Goal: Find specific page/section: Find specific page/section

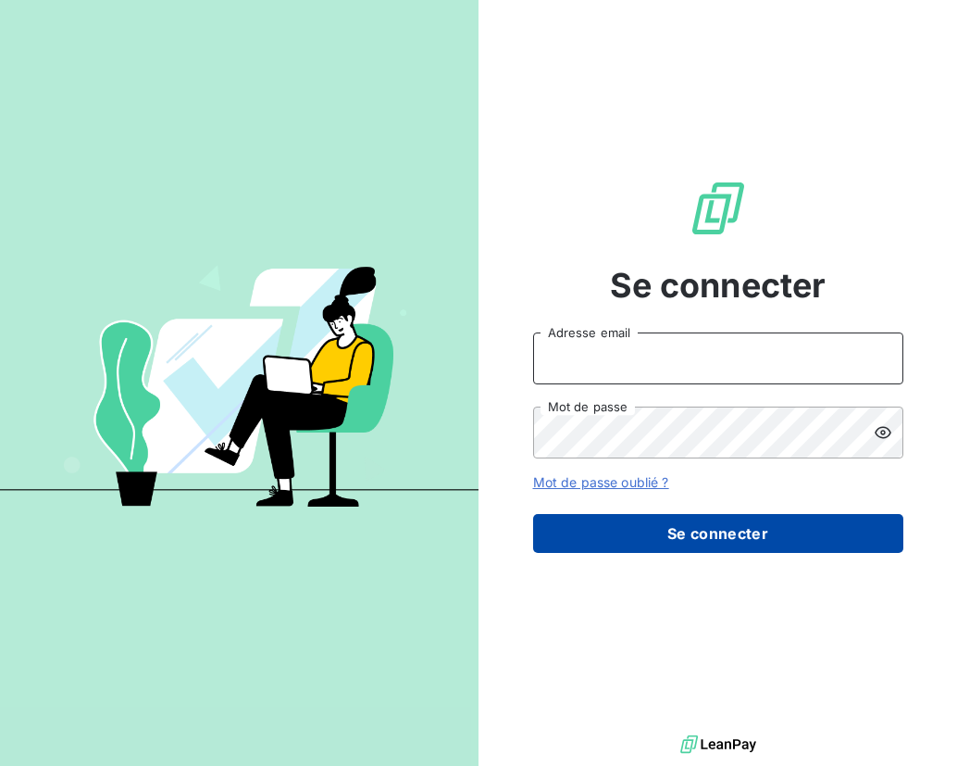
type input "[EMAIL_ADDRESS][DOMAIN_NAME]"
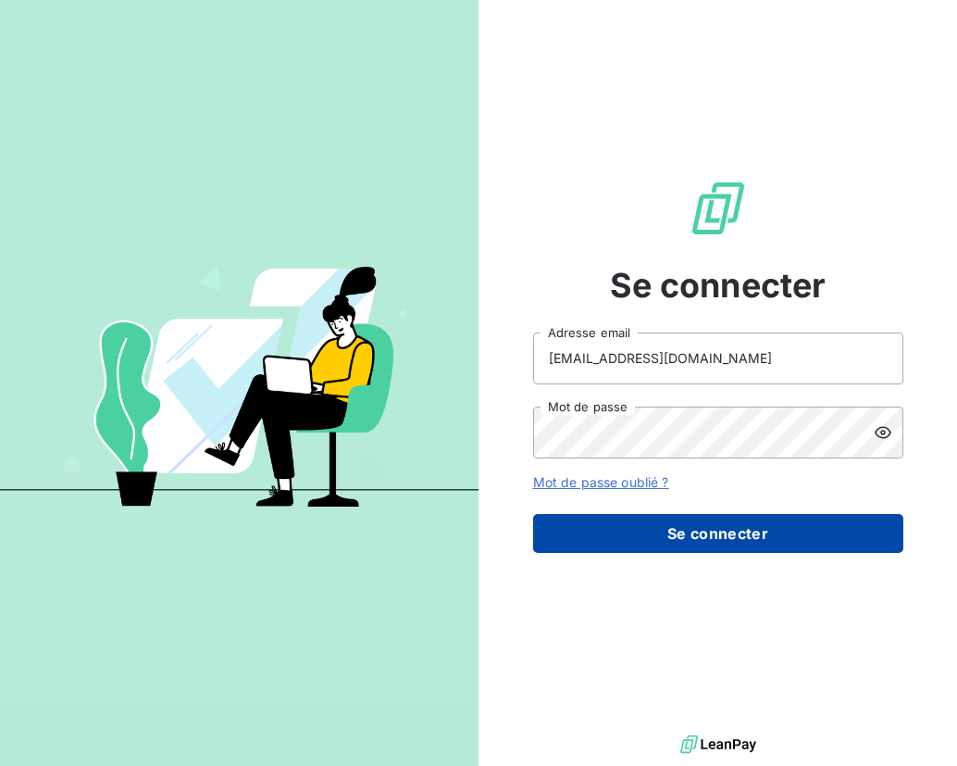
click at [663, 539] on button "Se connecter" at bounding box center [718, 533] width 370 height 39
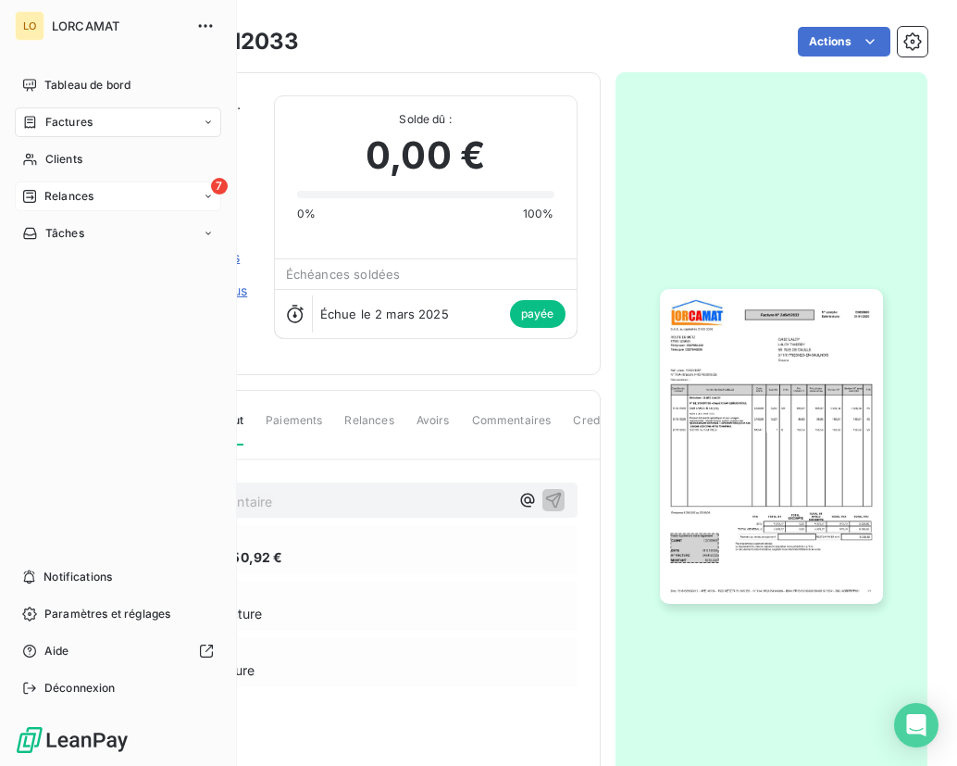
click at [44, 200] on span "Relances" at bounding box center [68, 196] width 49 height 17
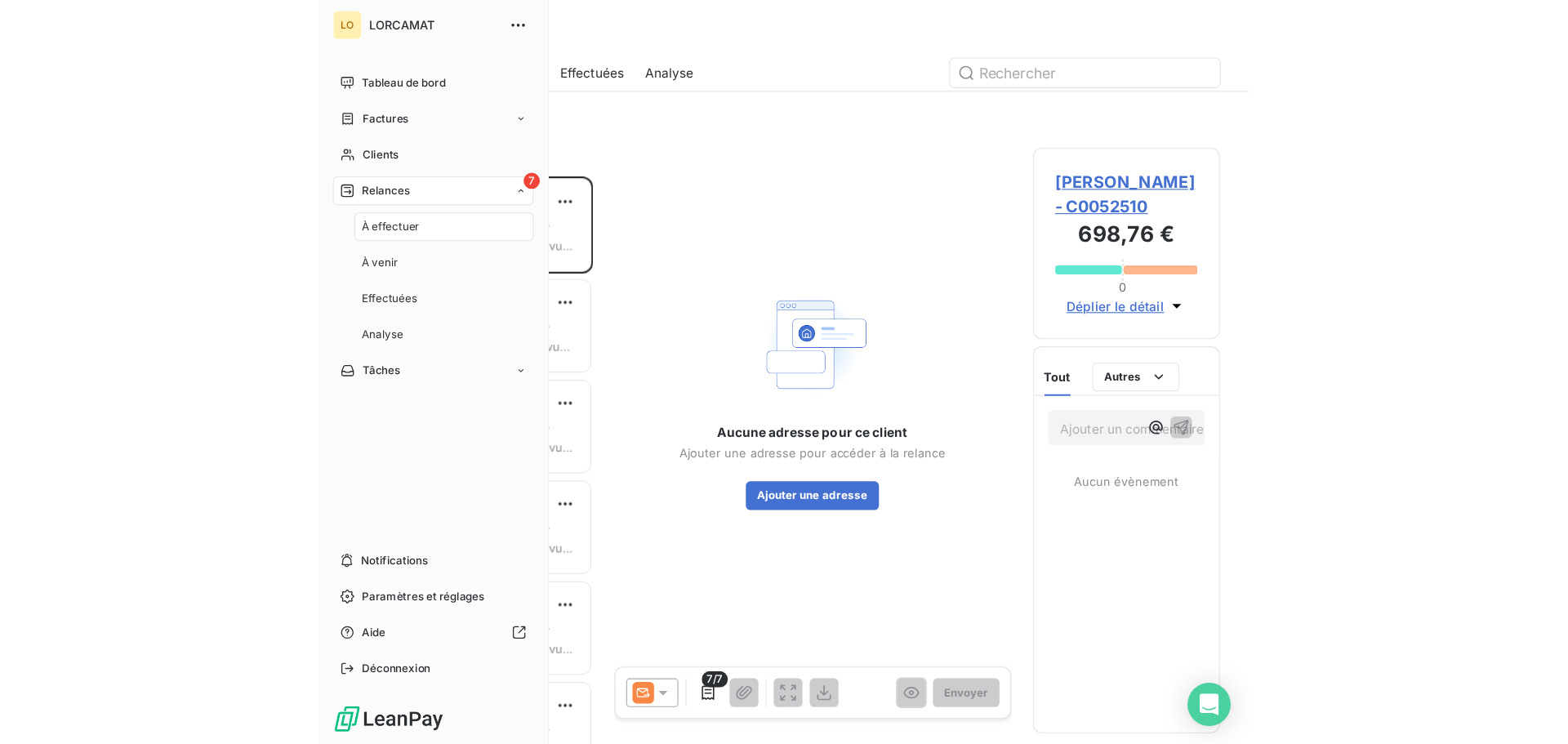
scroll to position [502, 158]
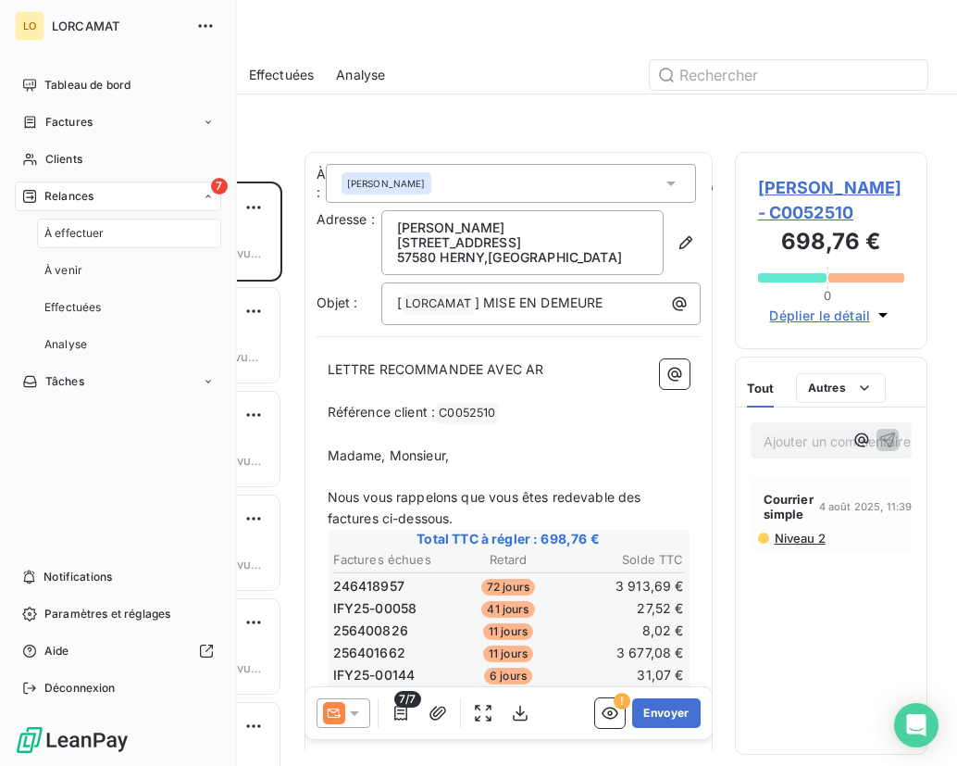
click at [94, 236] on span "À effectuer" at bounding box center [74, 233] width 60 height 17
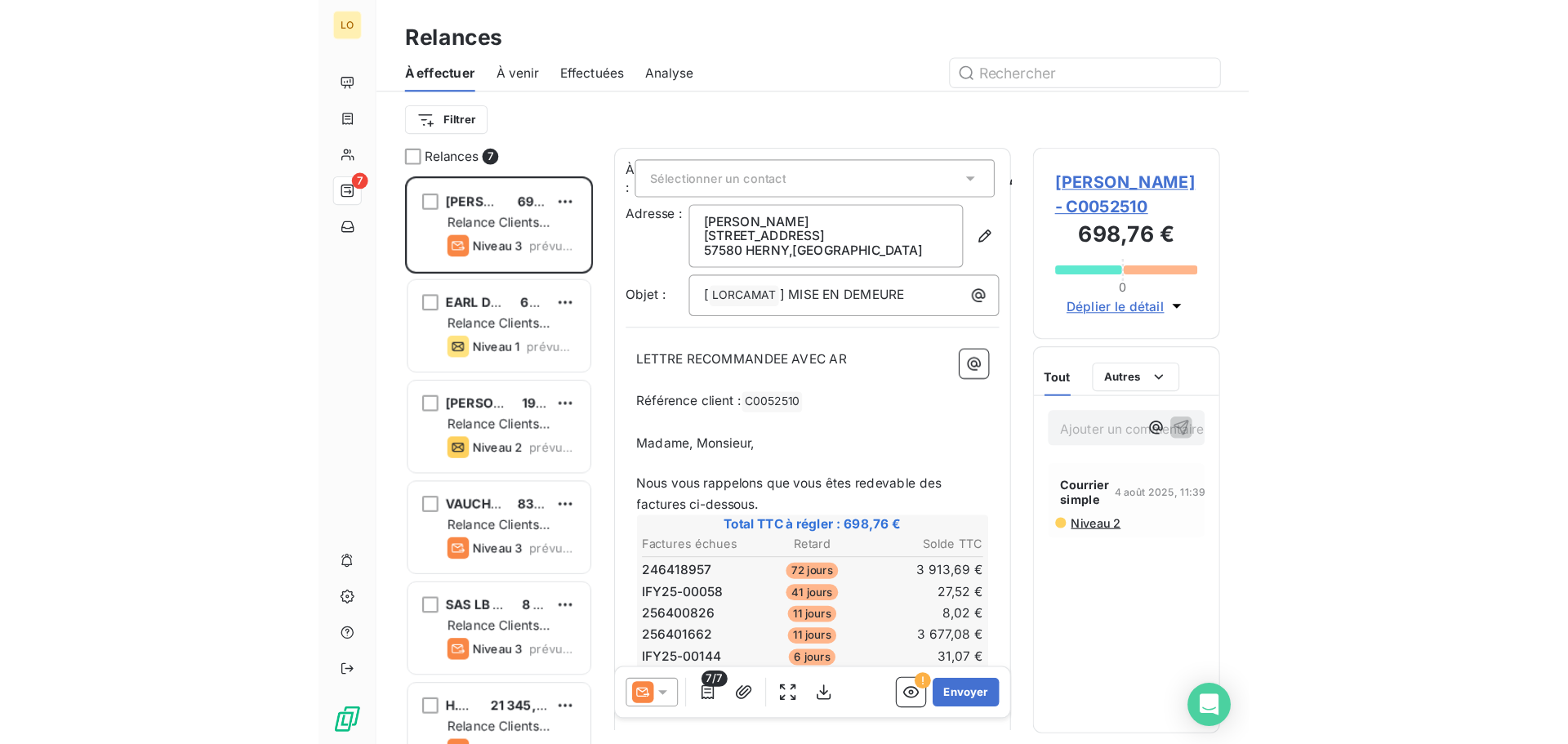
scroll to position [571, 339]
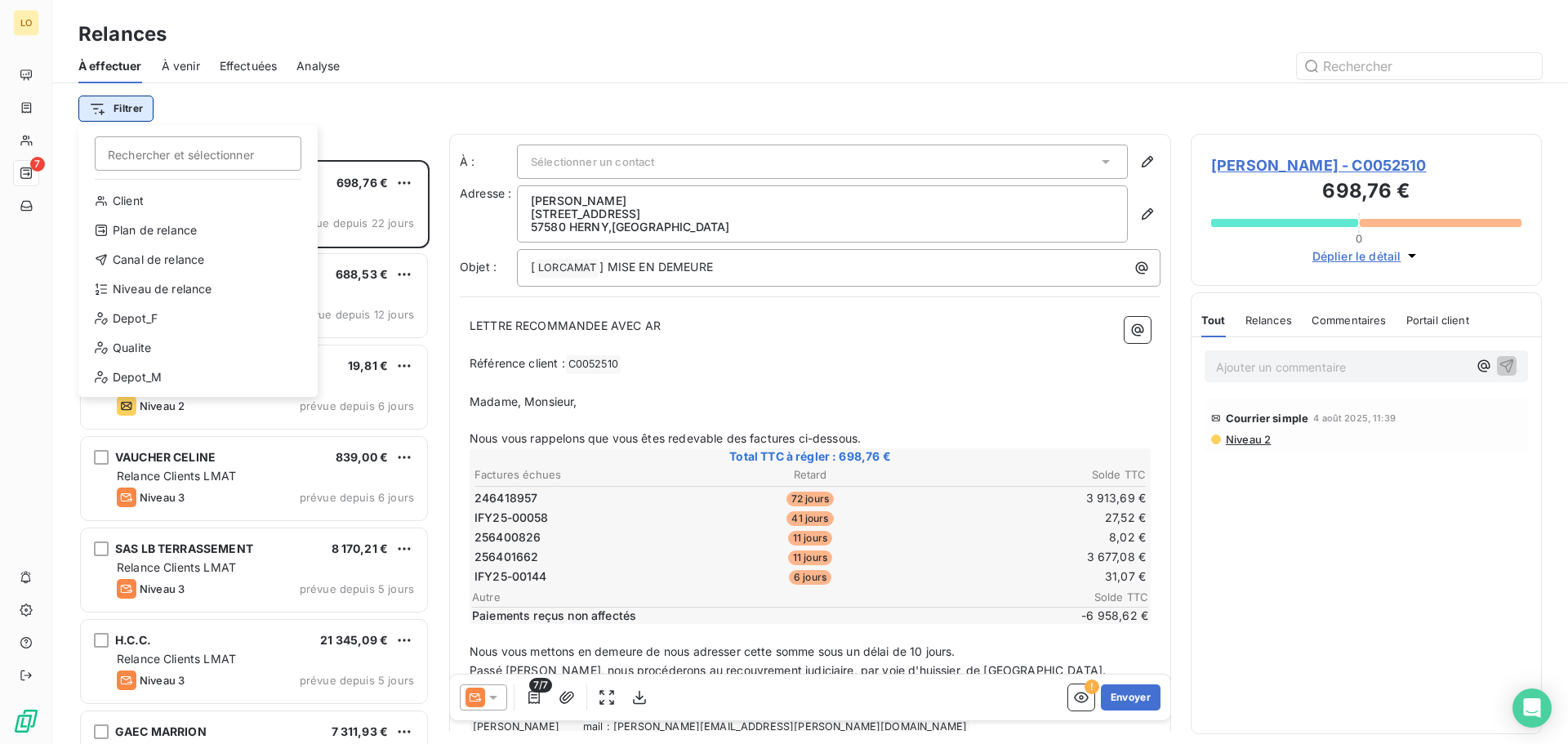
click at [102, 102] on html "LO 7 Relances À effectuer À venir Effectuées Analyse Filtrer Rechercher et séle…" at bounding box center [784, 372] width 1568 height 744
click at [140, 316] on div "Depot_F" at bounding box center [198, 318] width 226 height 26
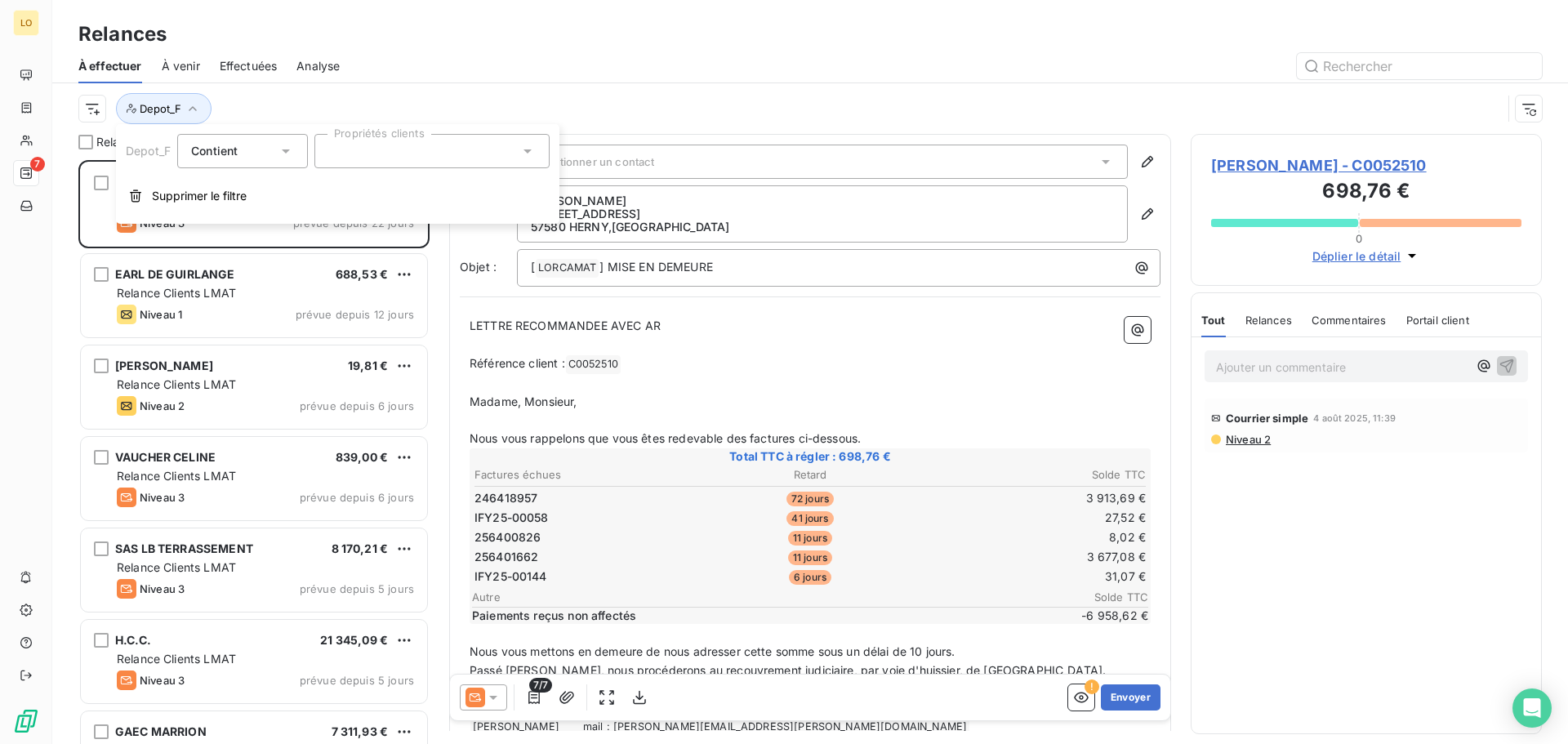
click at [248, 152] on div "Contient is" at bounding box center [235, 151] width 86 height 23
click at [248, 152] on div "Contient" at bounding box center [235, 151] width 86 height 23
click at [346, 150] on div at bounding box center [431, 151] width 235 height 34
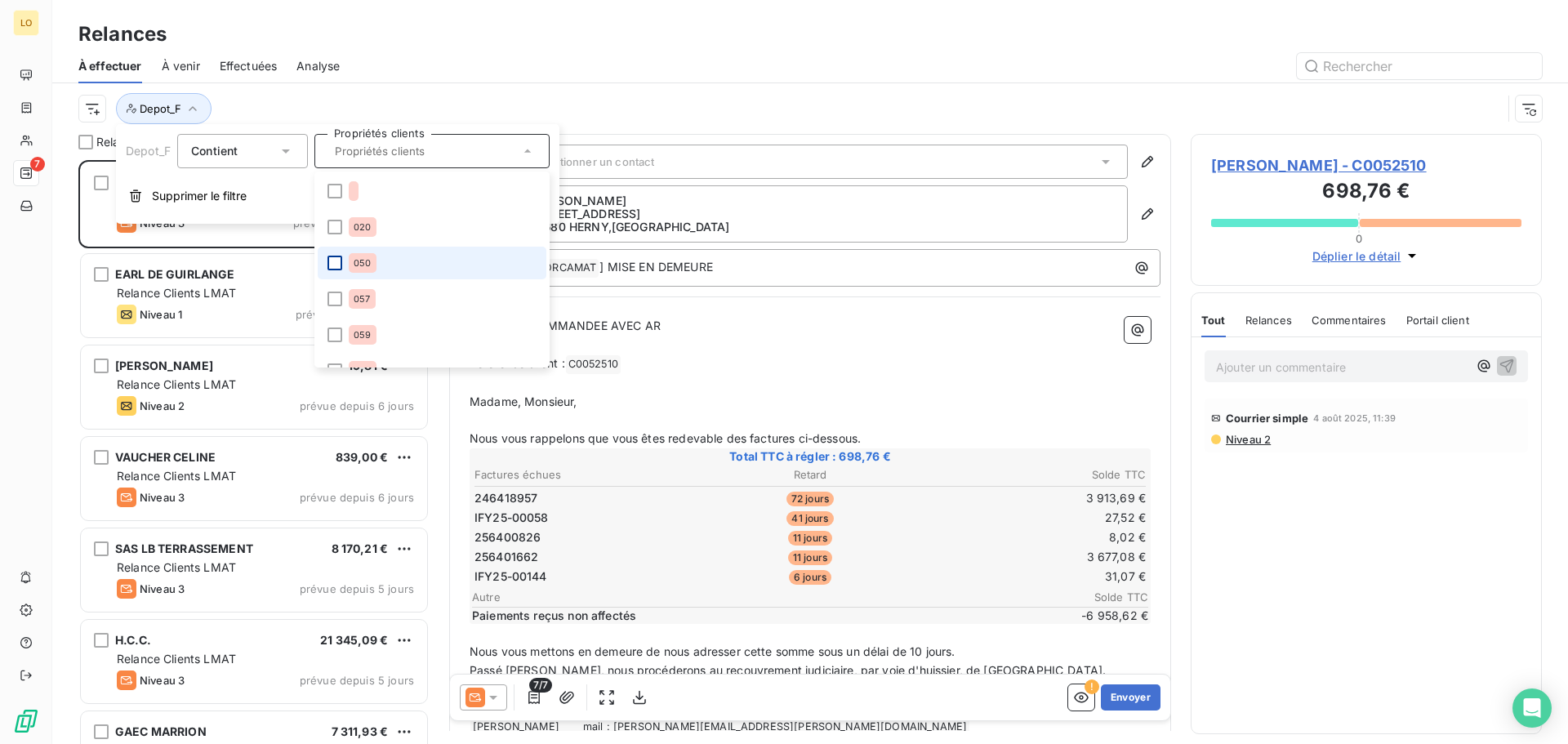
click at [338, 263] on div at bounding box center [334, 263] width 15 height 15
click at [92, 106] on html "LO 7 Relances À effectuer À venir Effectuées Analyse Depot_F : 050 Relances 7 […" at bounding box center [784, 372] width 1568 height 744
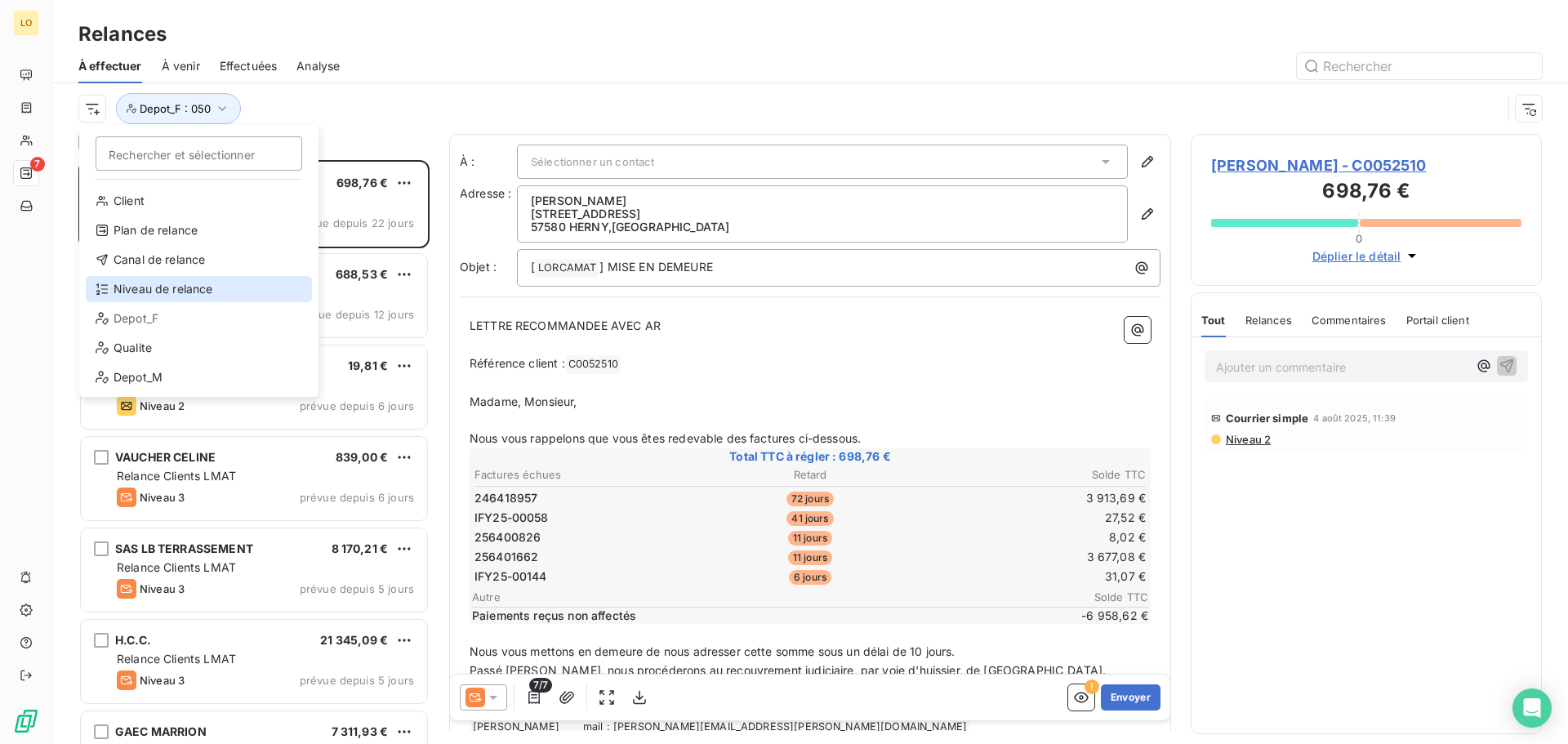
click at [158, 282] on div "Niveau de relance" at bounding box center [198, 289] width 226 height 26
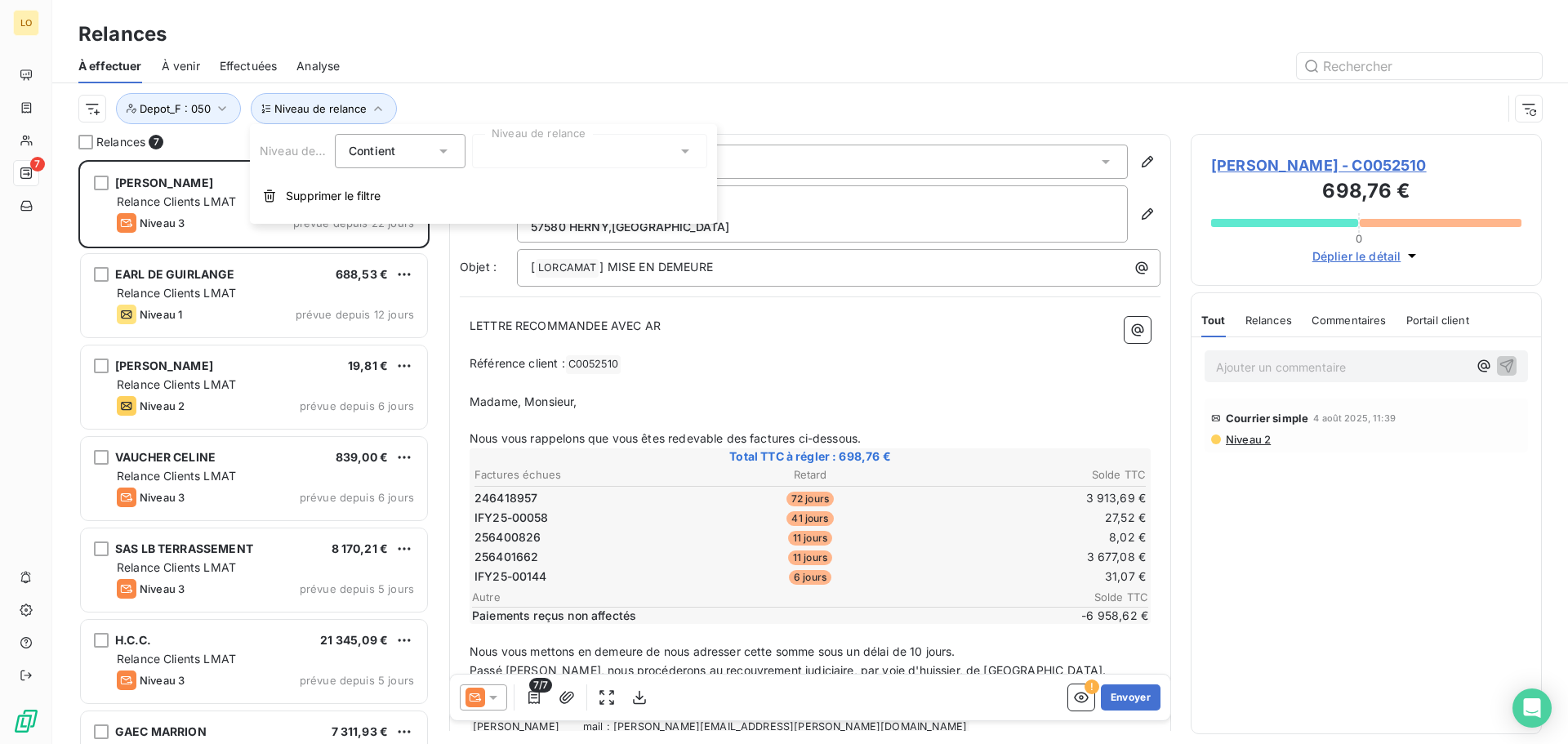
click at [392, 151] on span "Contient" at bounding box center [371, 151] width 47 height 14
click at [387, 214] on span "Ne contient pas" at bounding box center [412, 219] width 88 height 14
click at [572, 153] on div at bounding box center [589, 151] width 235 height 34
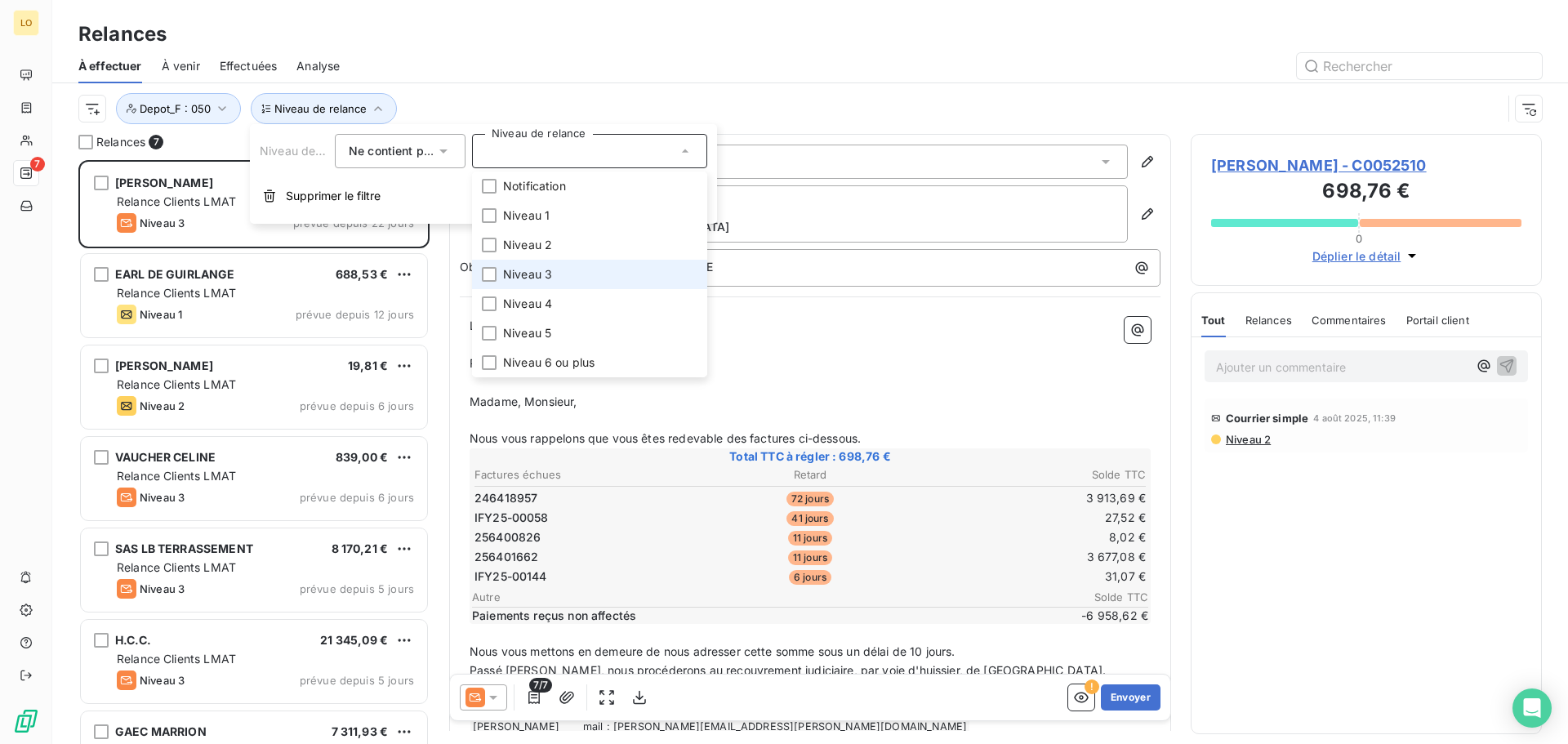
click at [546, 270] on span "Niveau 3" at bounding box center [527, 274] width 49 height 17
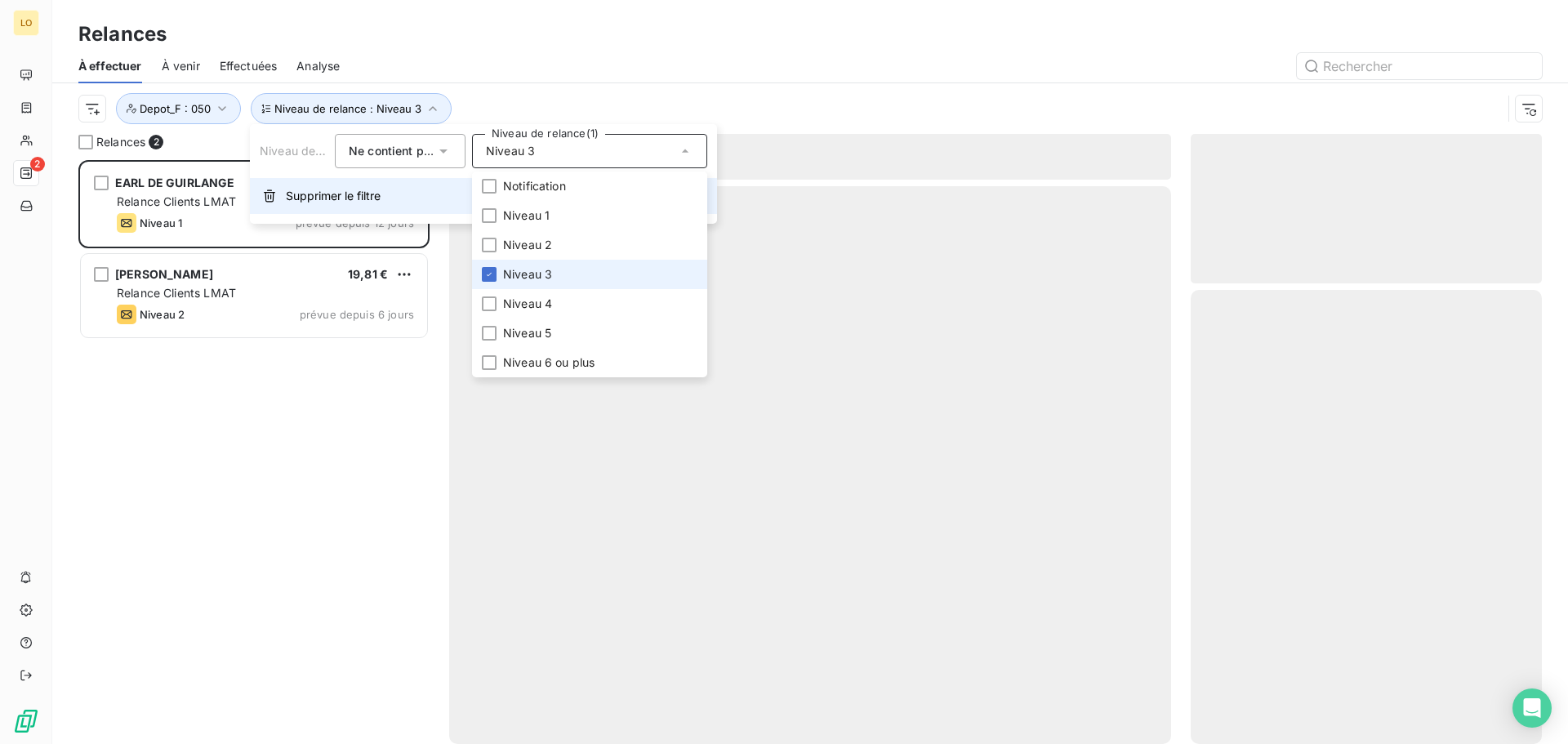
scroll to position [571, 339]
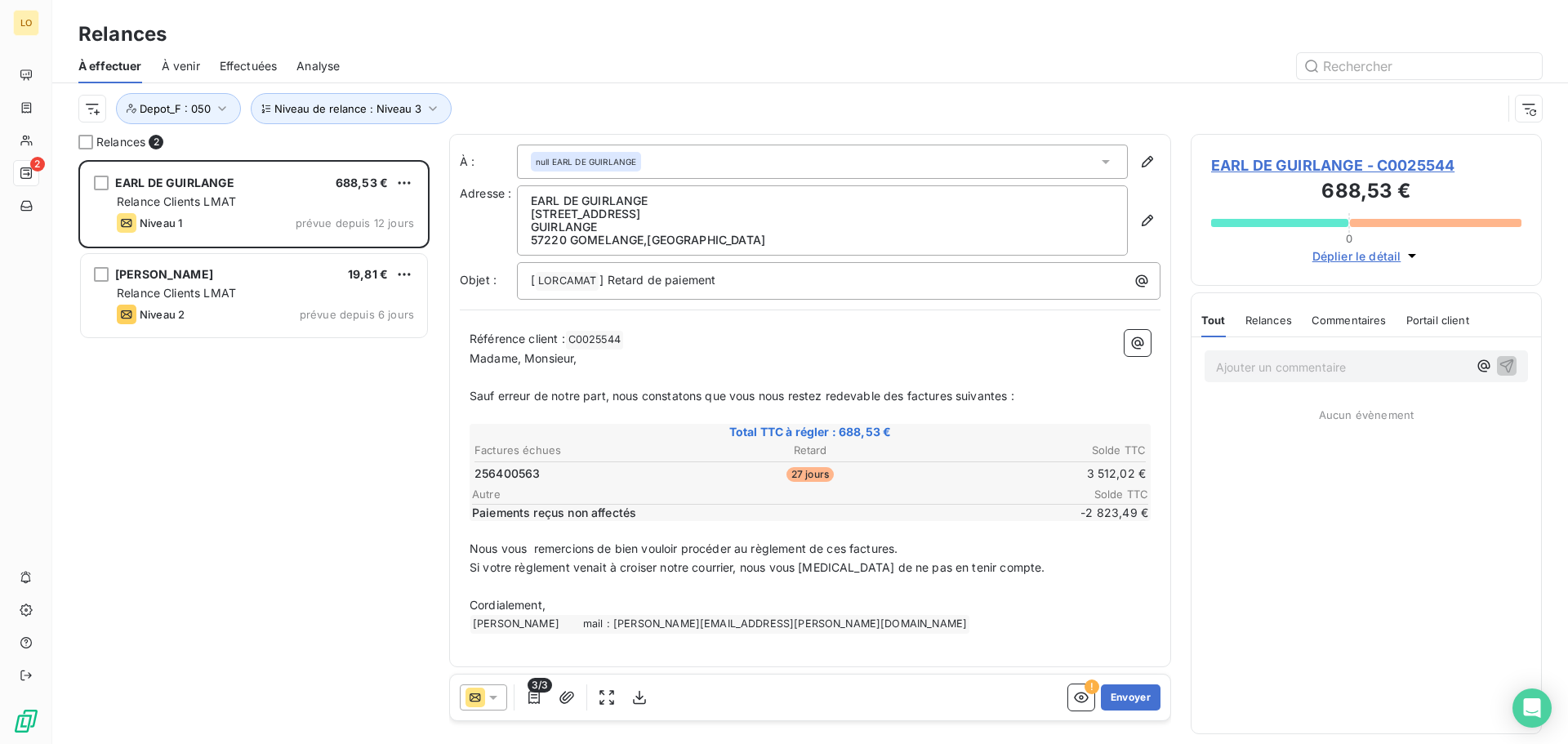
click at [500, 69] on div at bounding box center [950, 66] width 1183 height 26
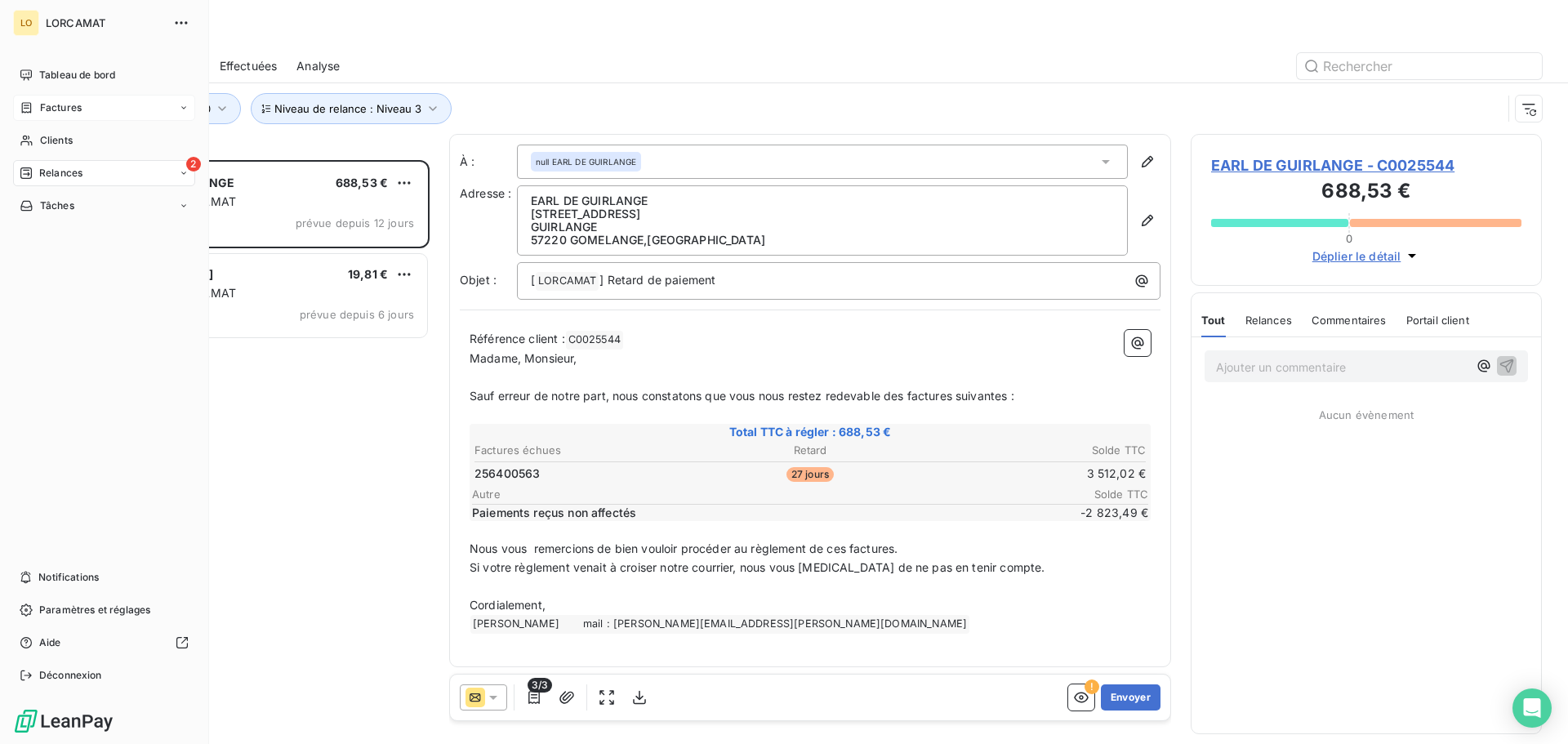
click at [49, 108] on span "Factures" at bounding box center [60, 108] width 41 height 15
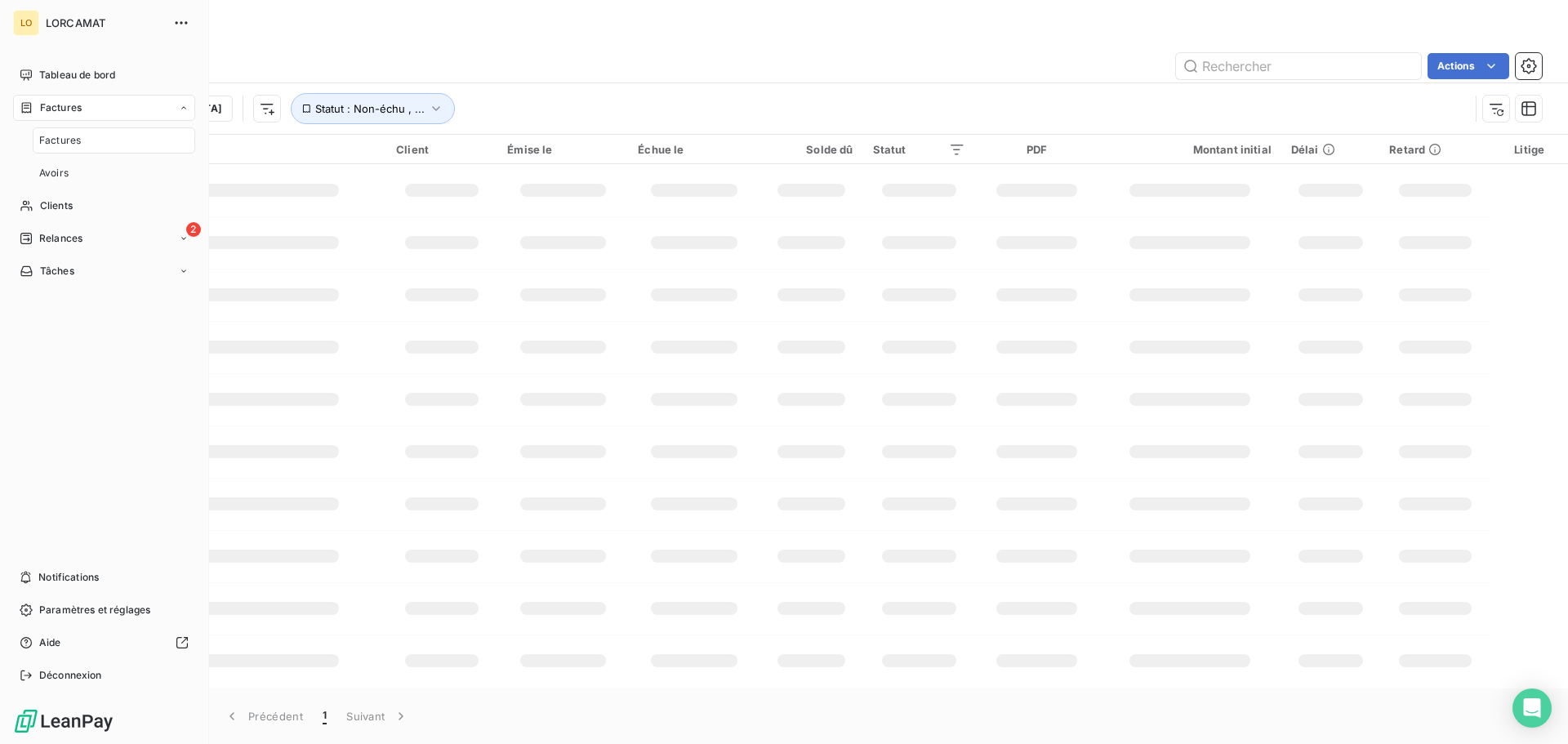
click at [68, 140] on span "Factures" at bounding box center [59, 140] width 41 height 15
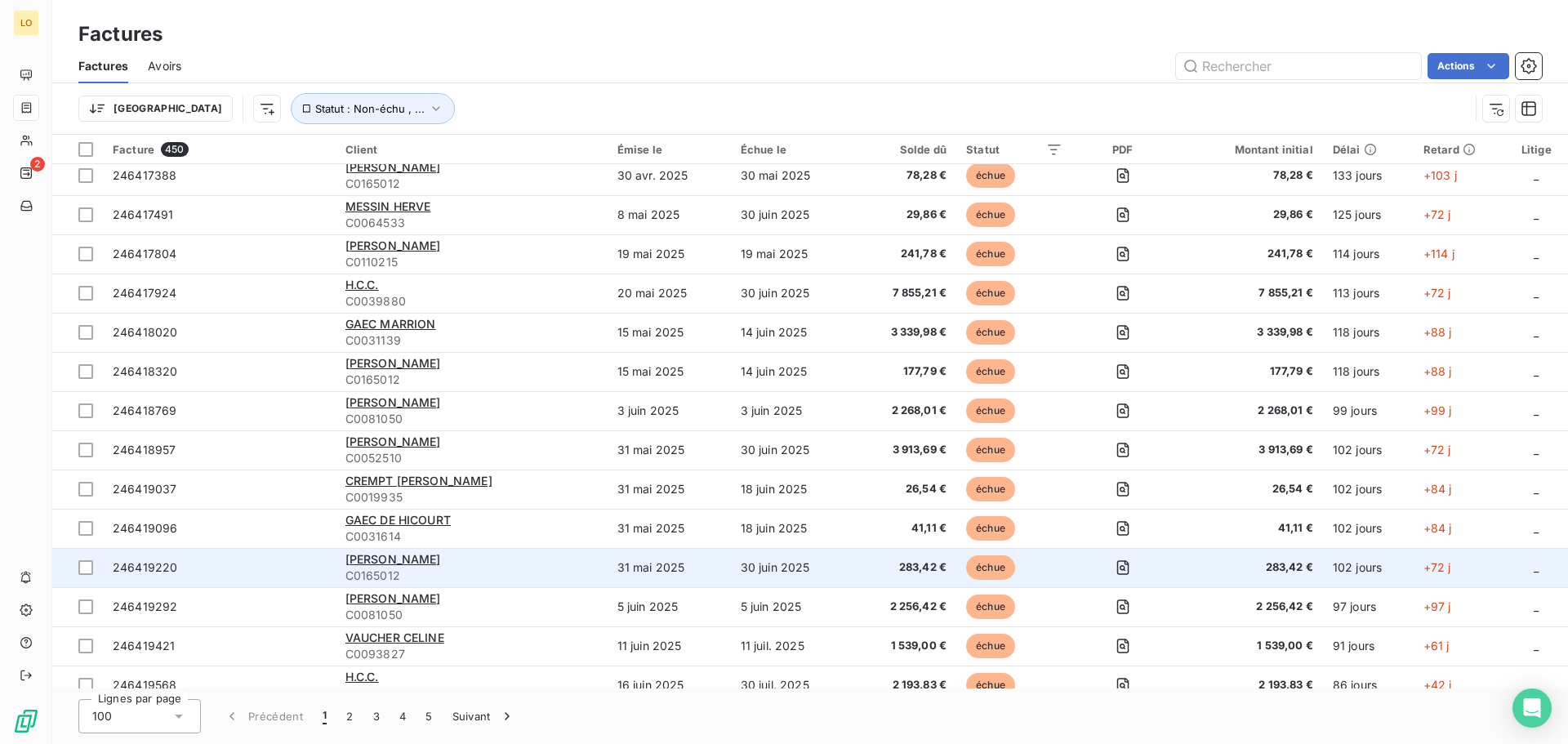
scroll to position [1959, 0]
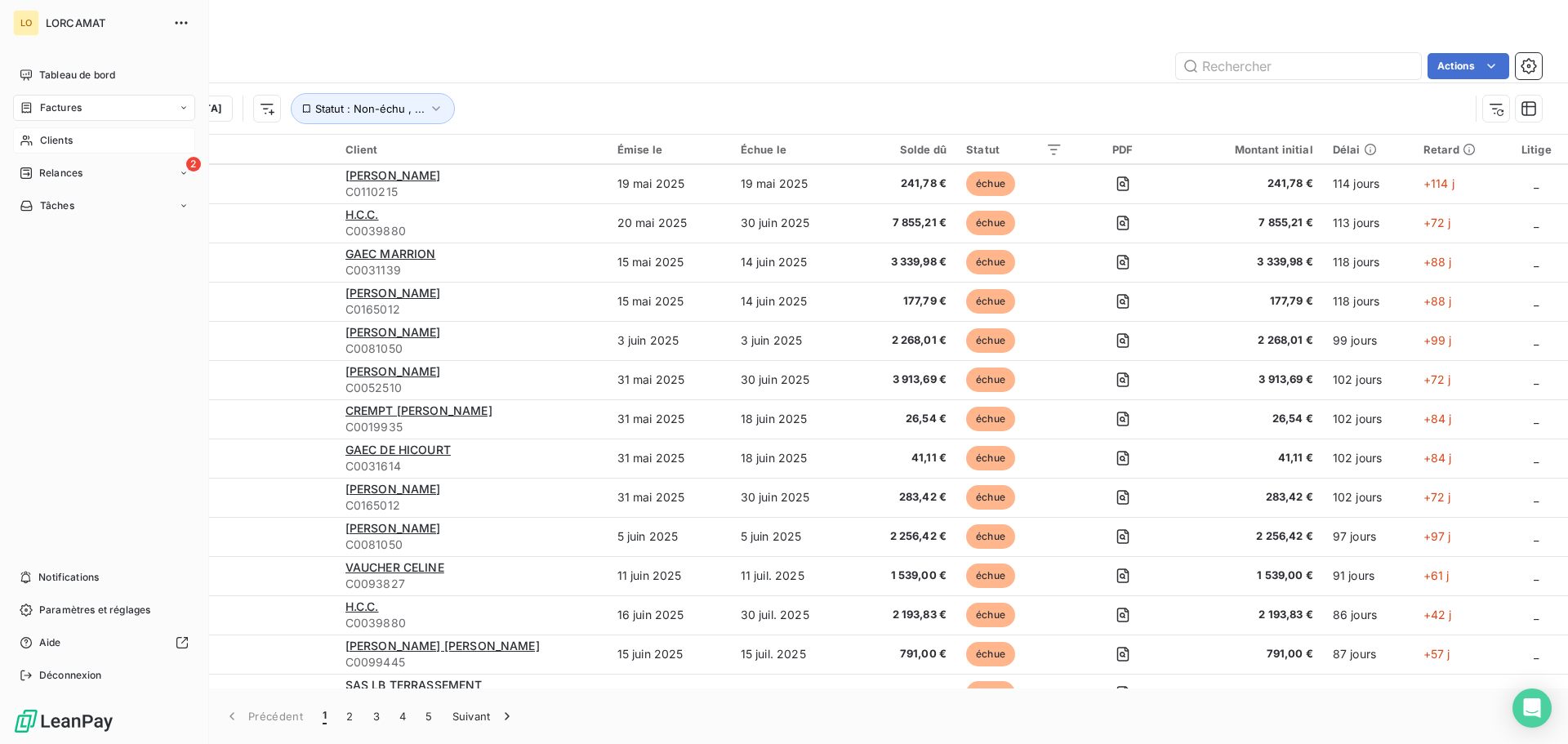
click at [67, 138] on span "Clients" at bounding box center [56, 140] width 33 height 15
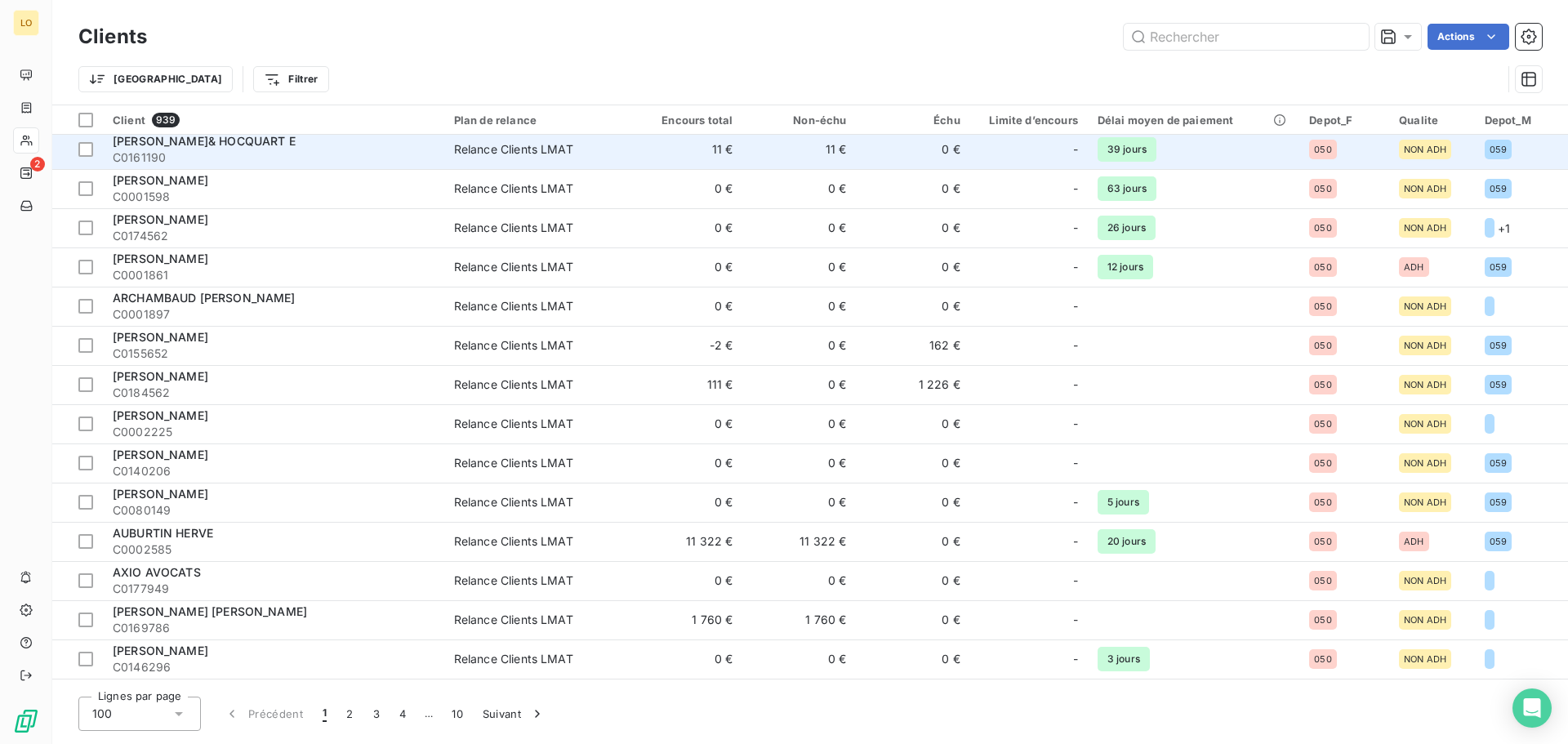
scroll to position [408, 0]
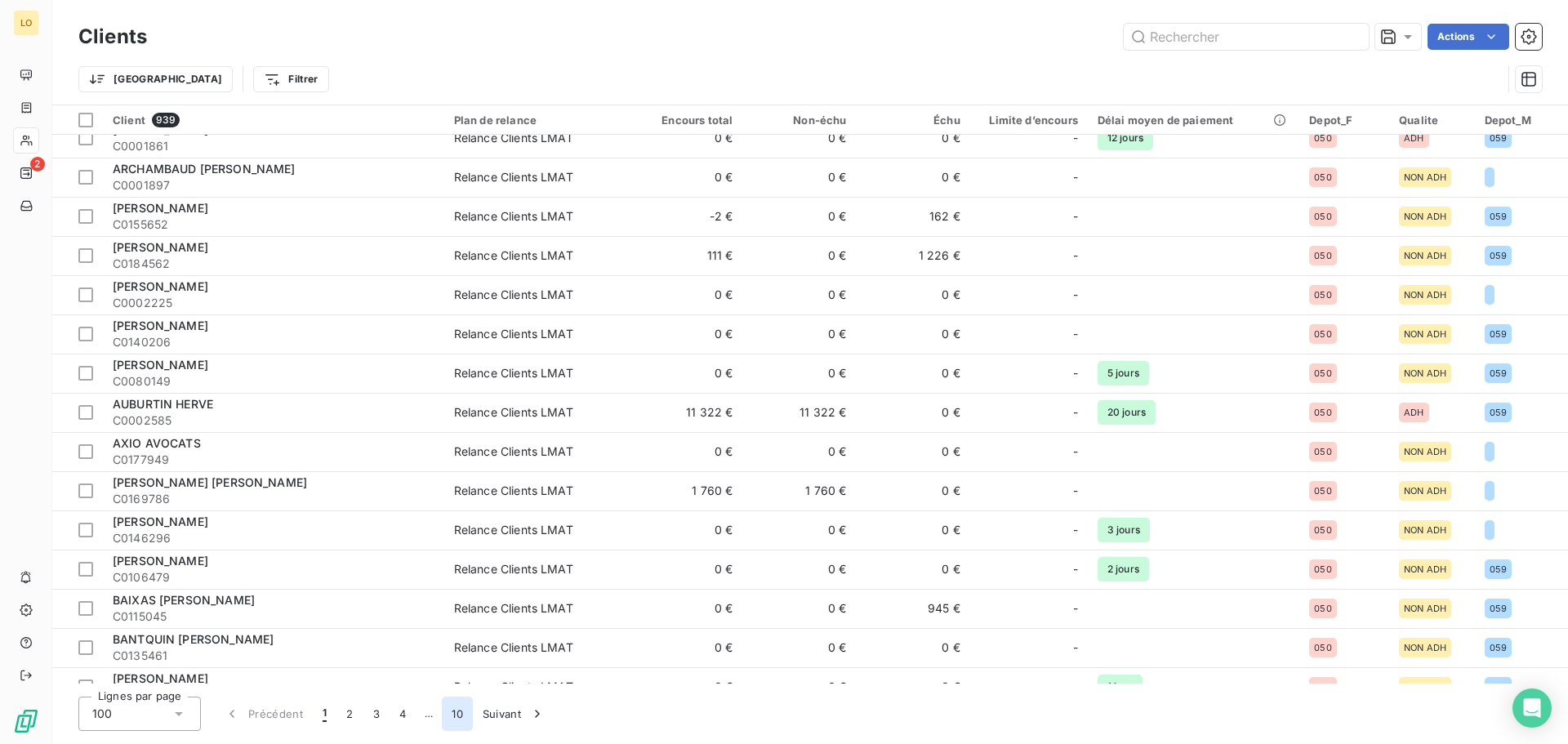
click at [455, 674] on button "10" at bounding box center [457, 713] width 31 height 34
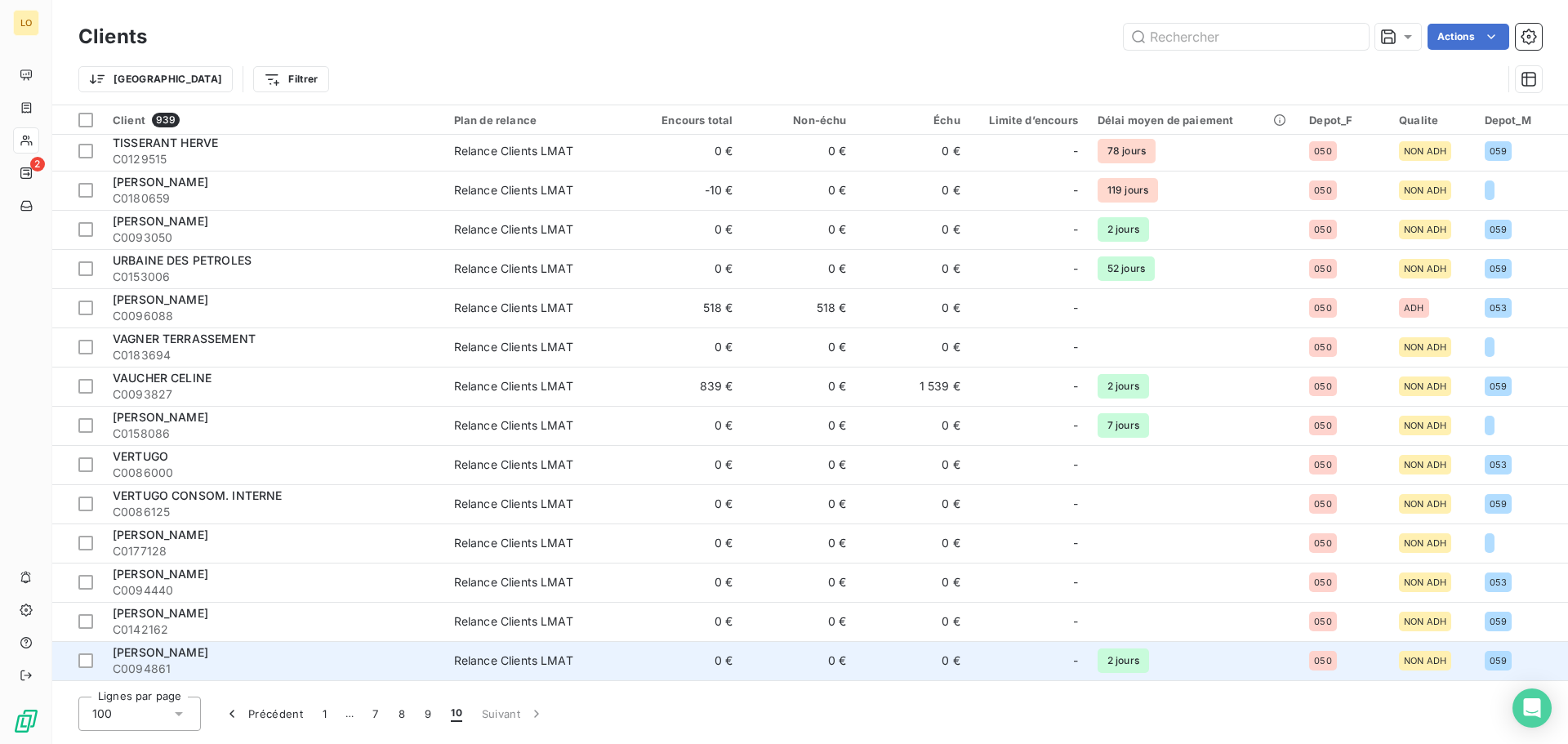
scroll to position [0, 0]
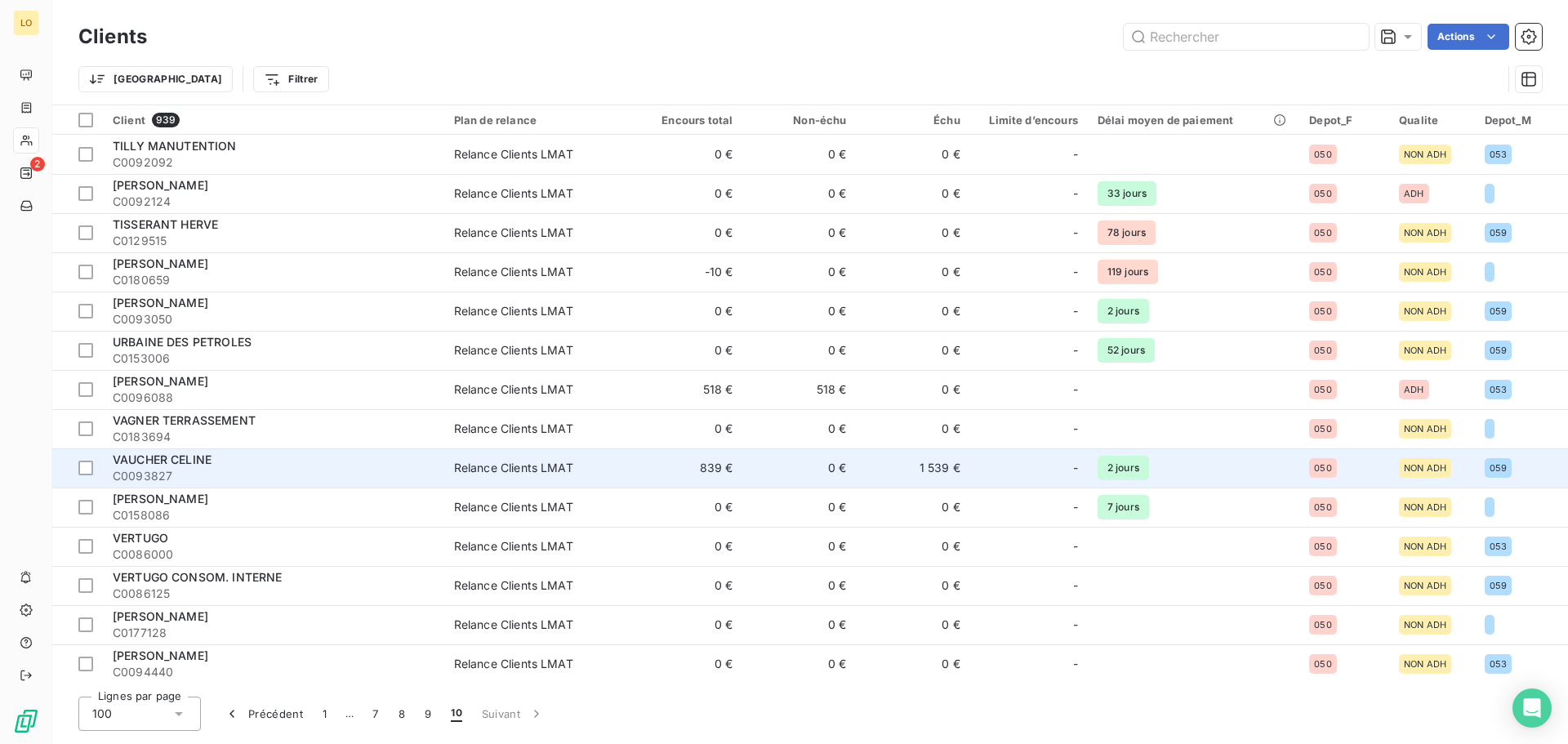
click at [173, 465] on span "VAUCHER CELINE" at bounding box center [162, 459] width 99 height 14
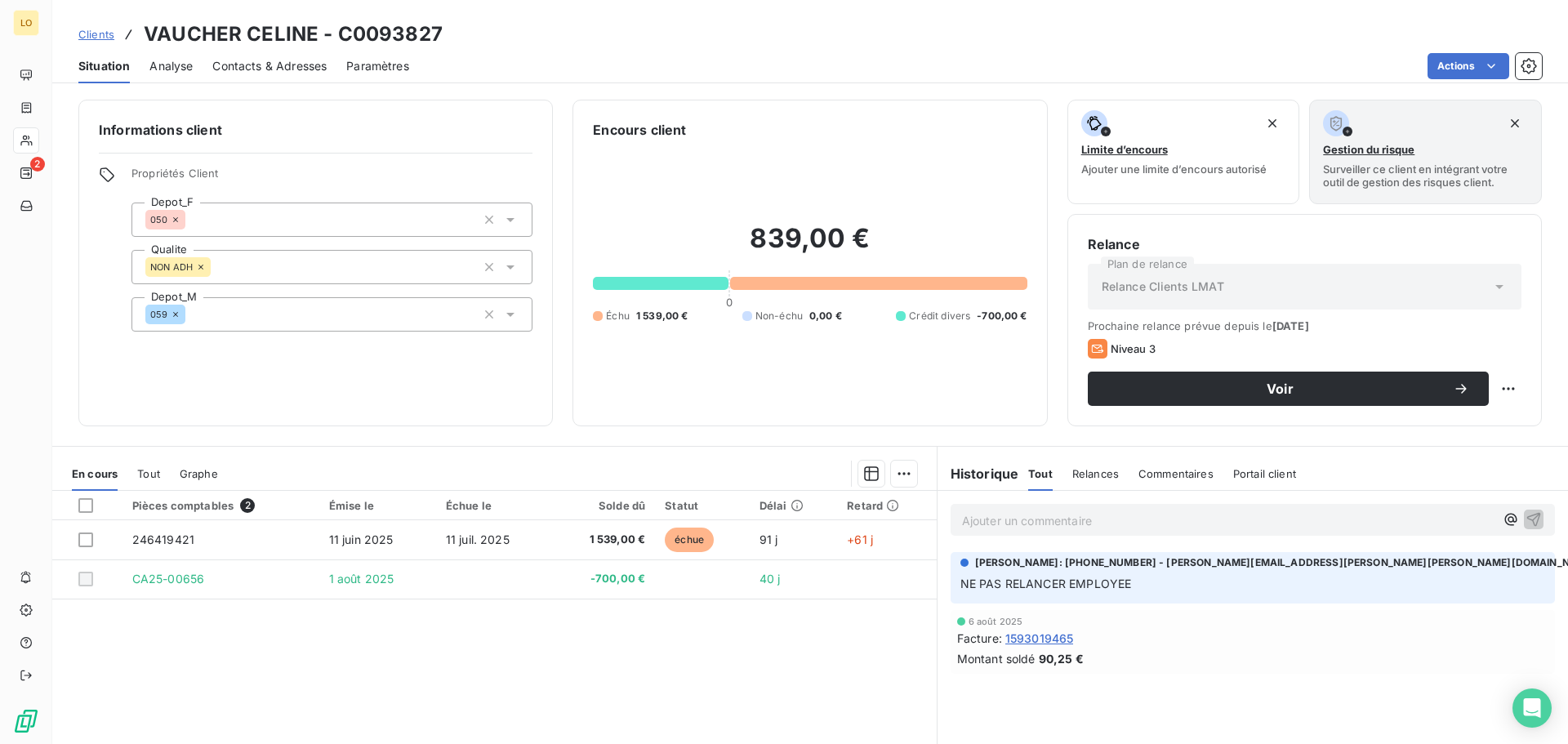
click at [93, 37] on span "Clients" at bounding box center [96, 33] width 36 height 13
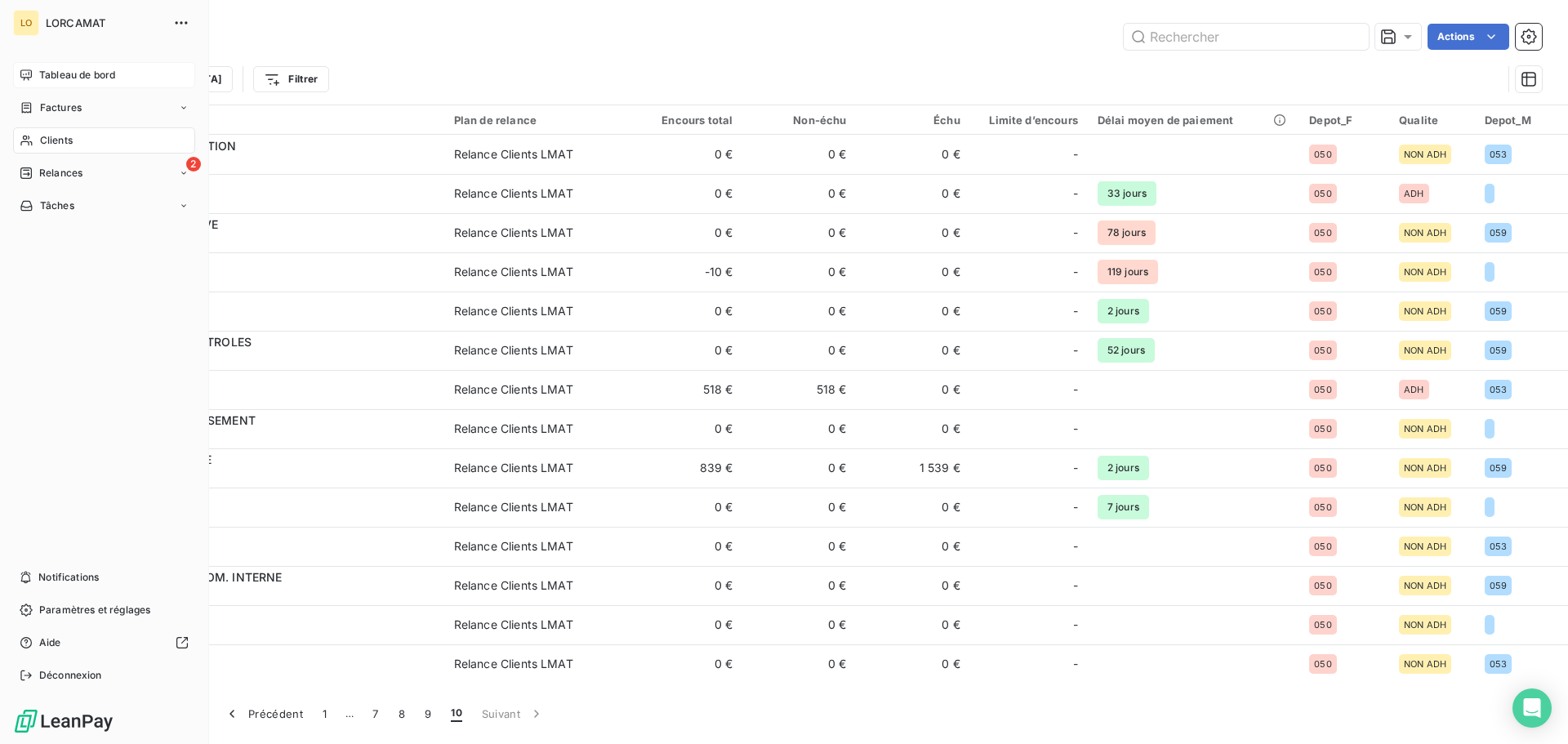
click at [19, 67] on div "Tableau de bord" at bounding box center [104, 75] width 182 height 26
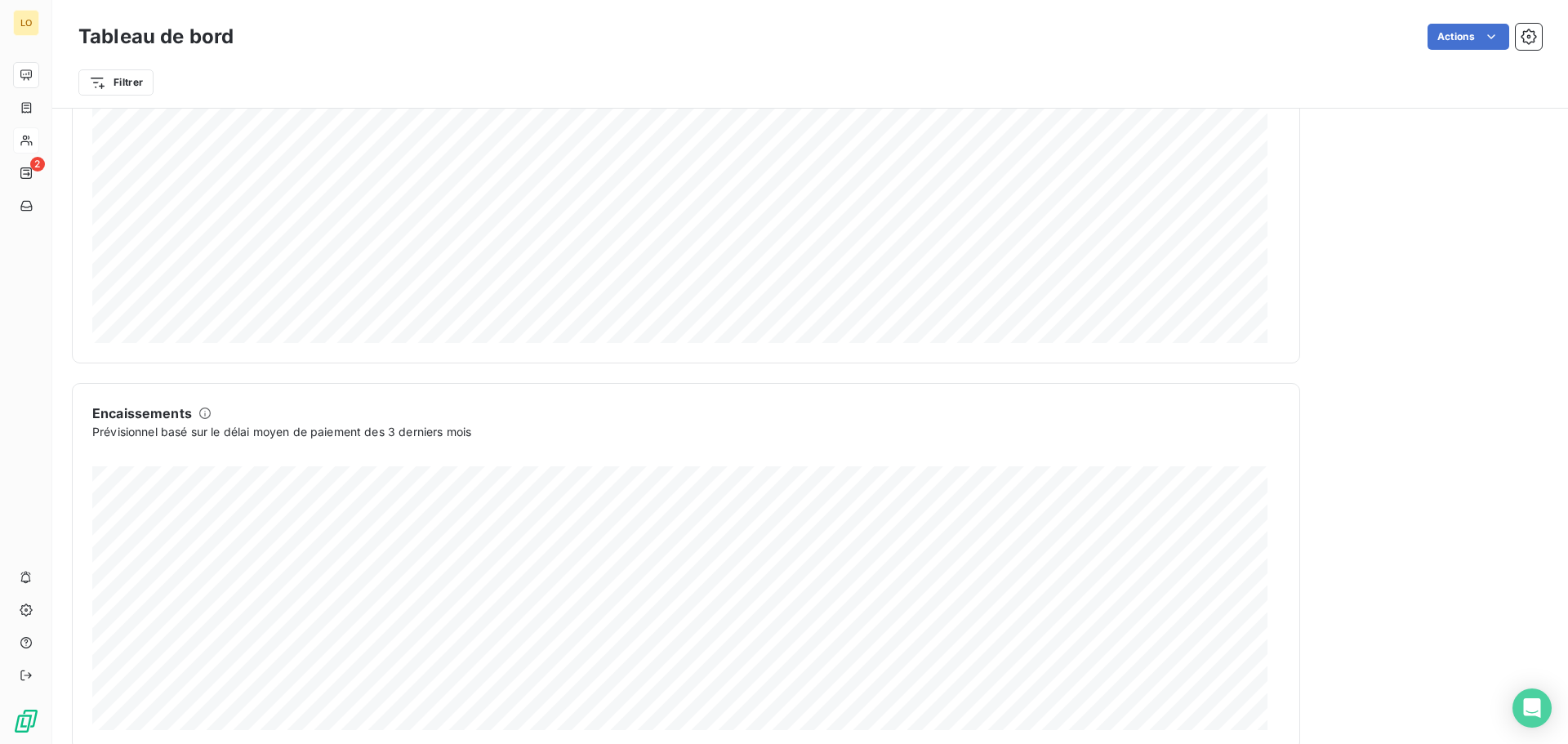
scroll to position [847, 0]
